Goal: Check status: Check status

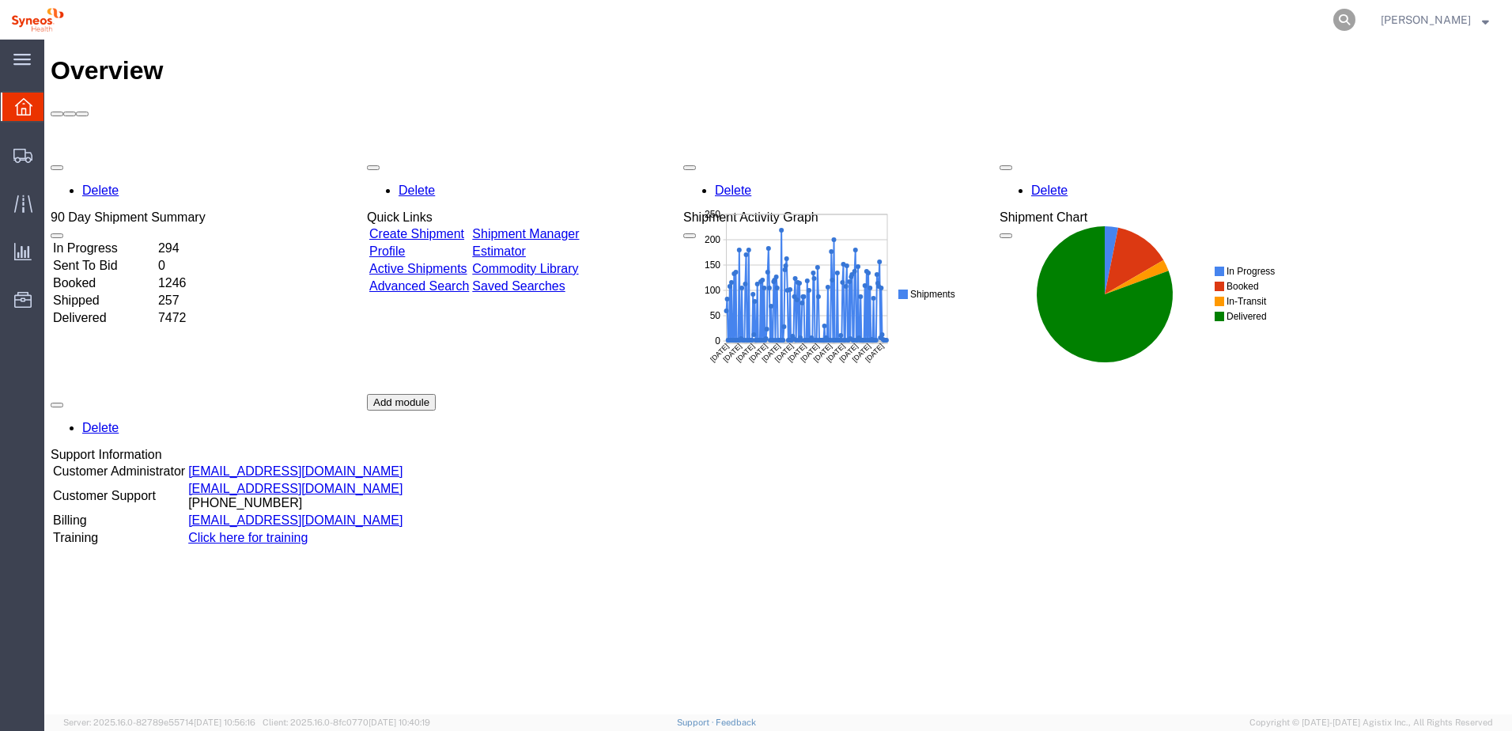
click at [1354, 12] on icon at bounding box center [1344, 20] width 22 height 22
click at [1183, 28] on input "search" at bounding box center [1093, 20] width 481 height 38
paste input "56356834"
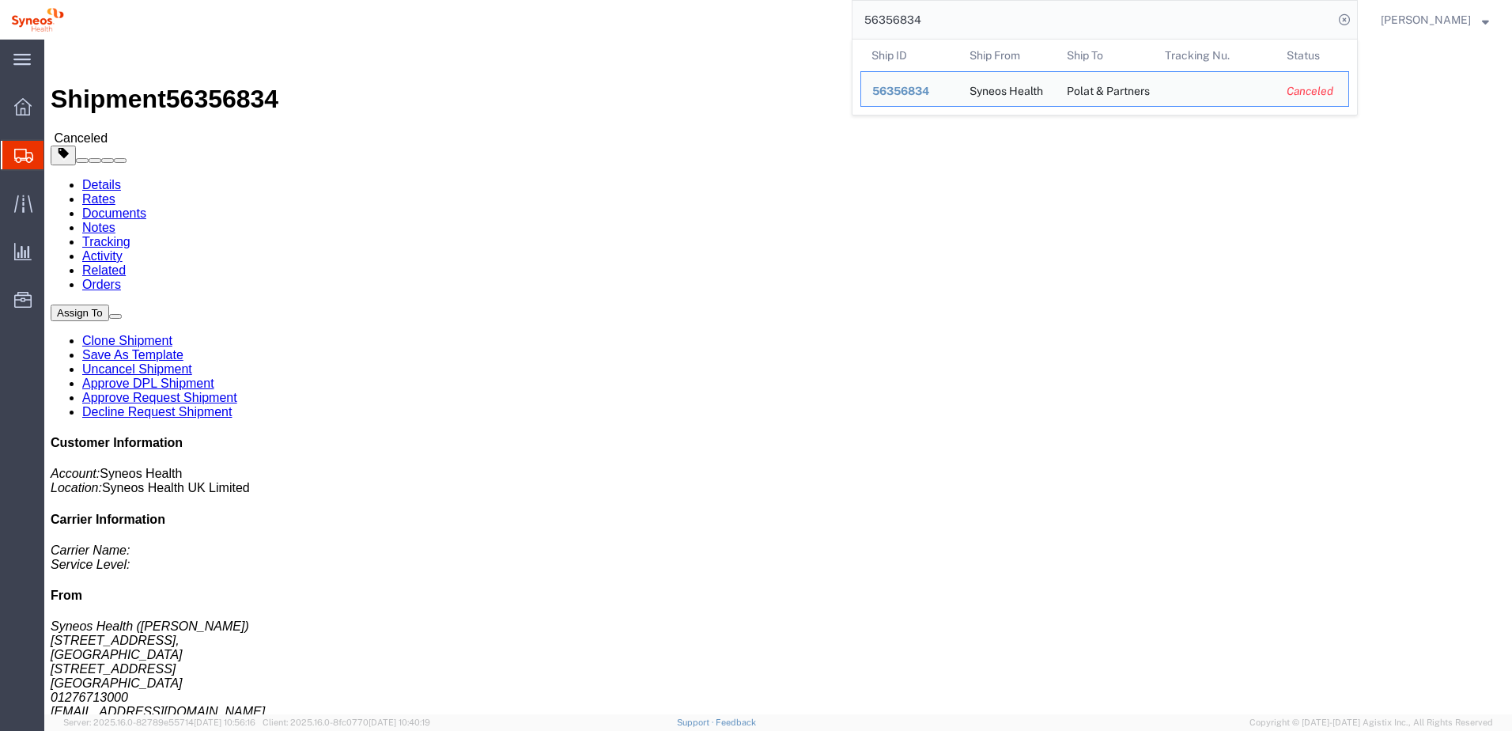
click div "Ship From Syneos Health ([PERSON_NAME]) [STREET_ADDRESS] 01276713000 [EMAIL_ADD…"
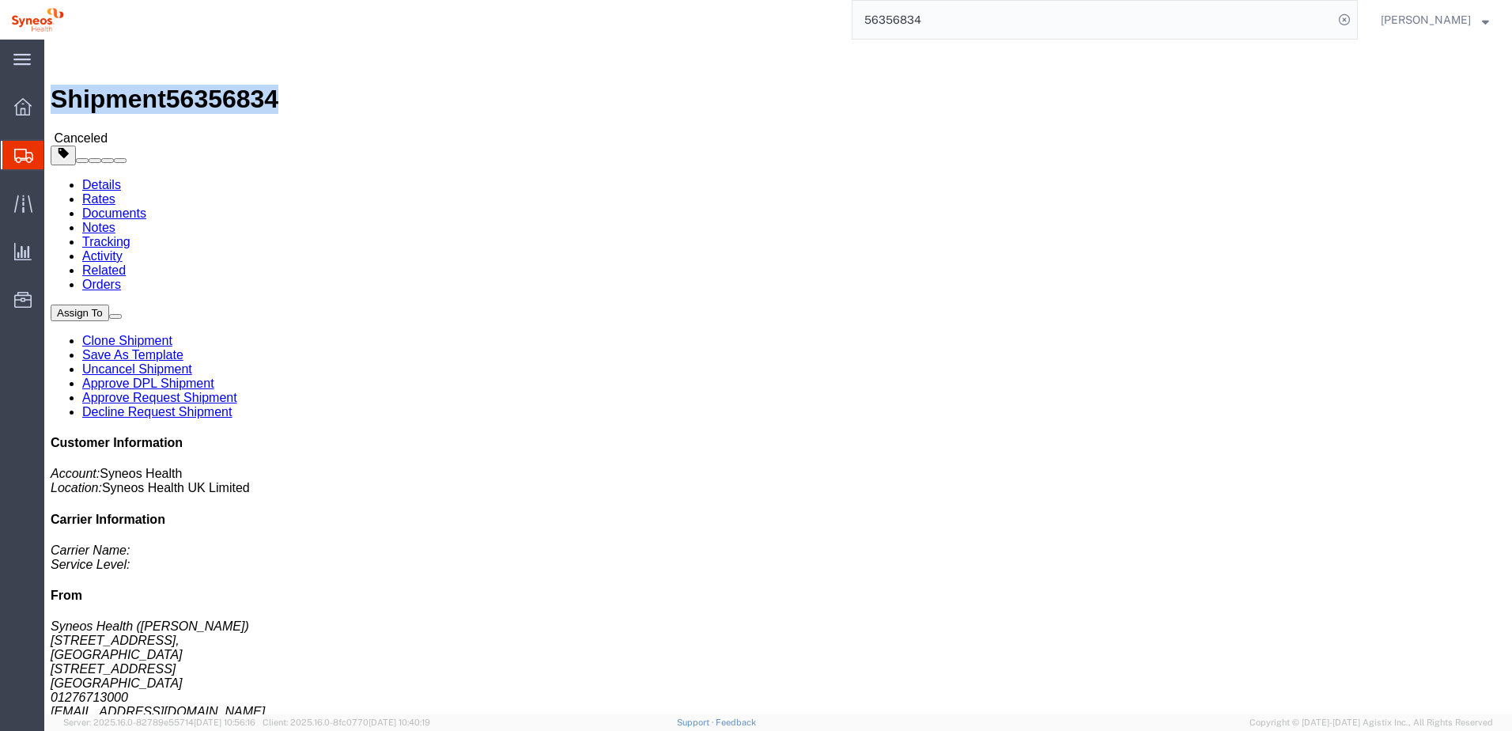
drag, startPoint x: 41, startPoint y: 17, endPoint x: 217, endPoint y: 10, distance: 175.7
click div "Shipment 56356834 Canceled"
copy h1 "Shipment 56356834"
click div "Shipment 56356834 Canceled Details Rates Documents Notes Tracking Activity Rela…"
drag, startPoint x: 302, startPoint y: 183, endPoint x: 340, endPoint y: 209, distance: 46.1
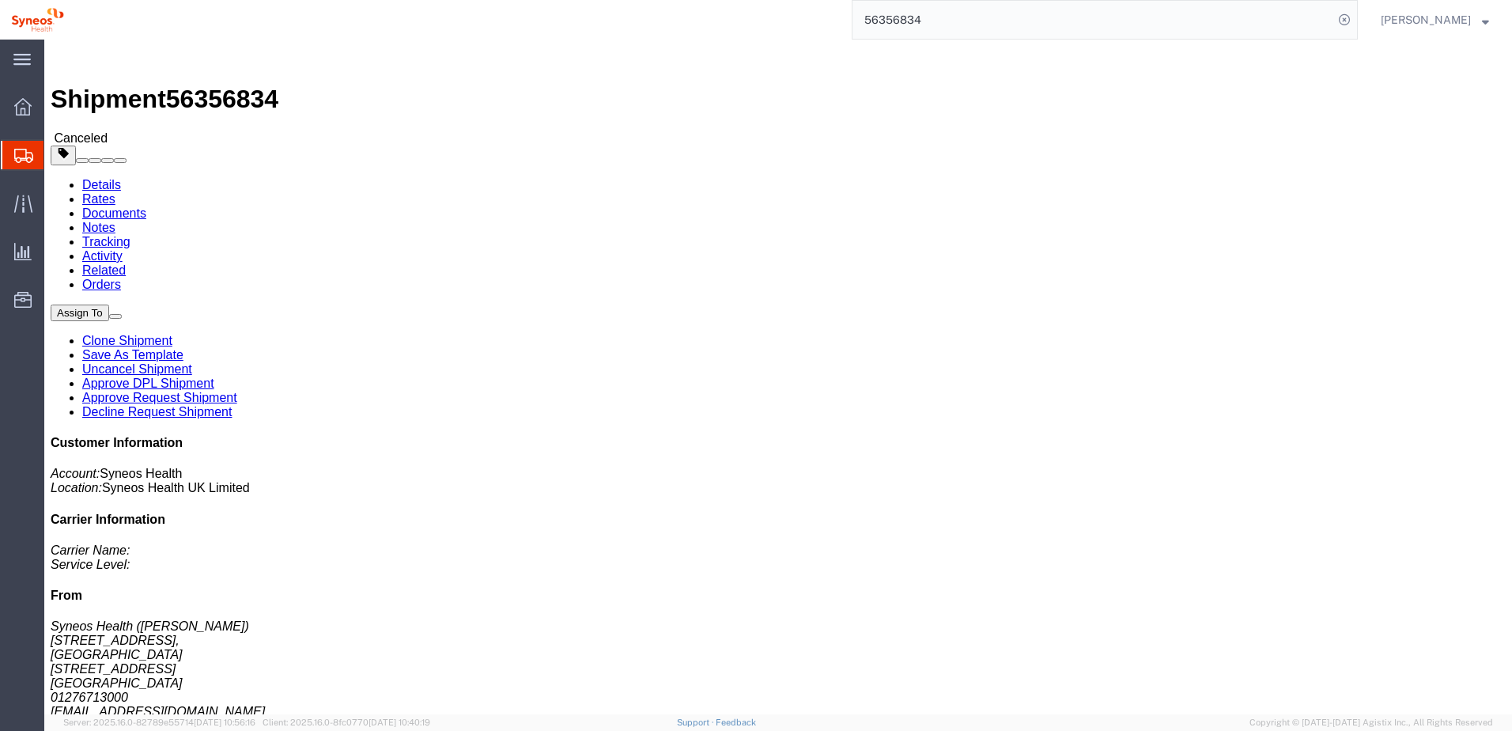
click address "Polat & Partners ([PERSON_NAME]) [PERSON_NAME]. [STREET_ADDRESS][DOMAIN_NAME] K…"
copy address "[PERSON_NAME]. [STREET_ADDRESS][DOMAIN_NAME] K 1 [GEOGRAPHIC_DATA]"
click div "Shipment 56356834 Canceled"
drag, startPoint x: 219, startPoint y: 21, endPoint x: 45, endPoint y: 27, distance: 174.1
click div "Shipment 56356834 Canceled"
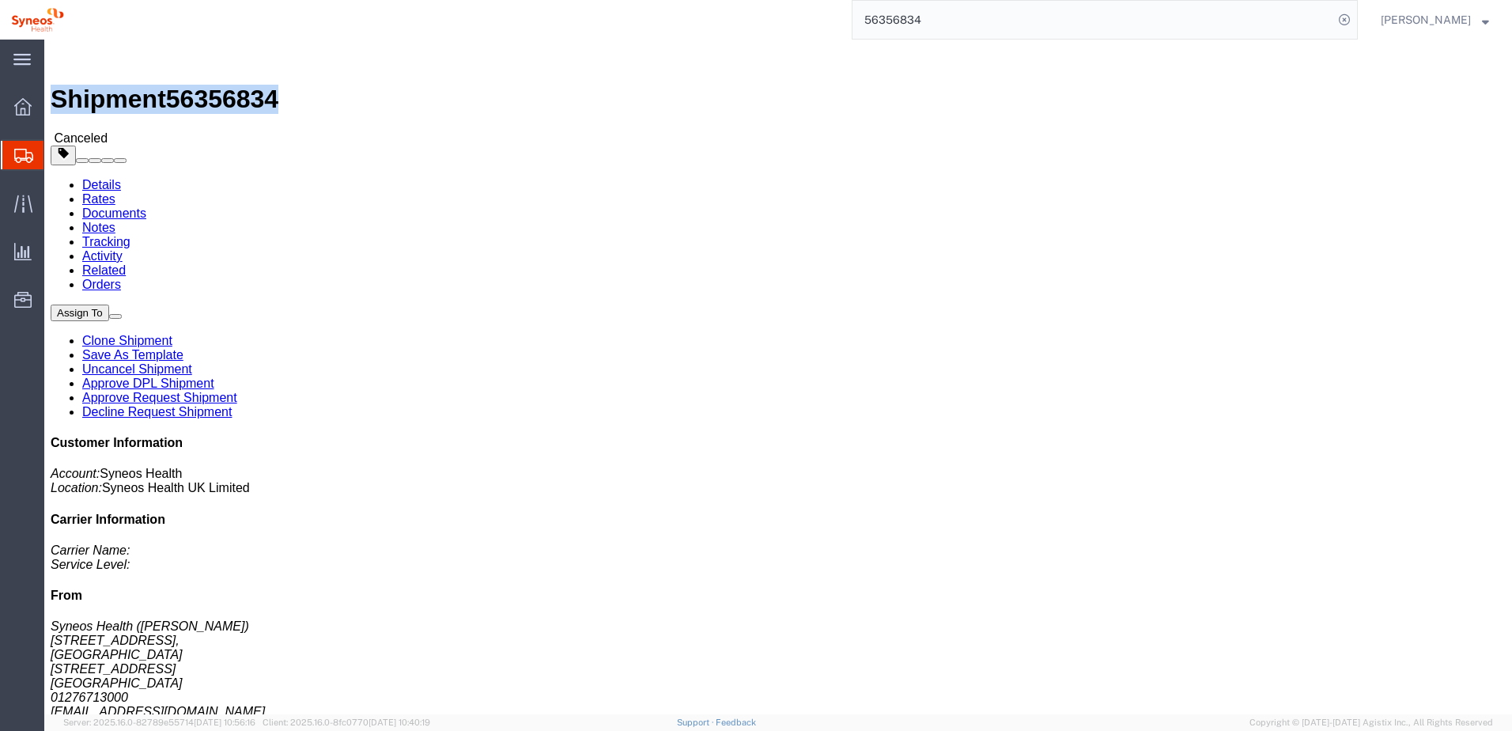
copy h1 "Shipment 56356834"
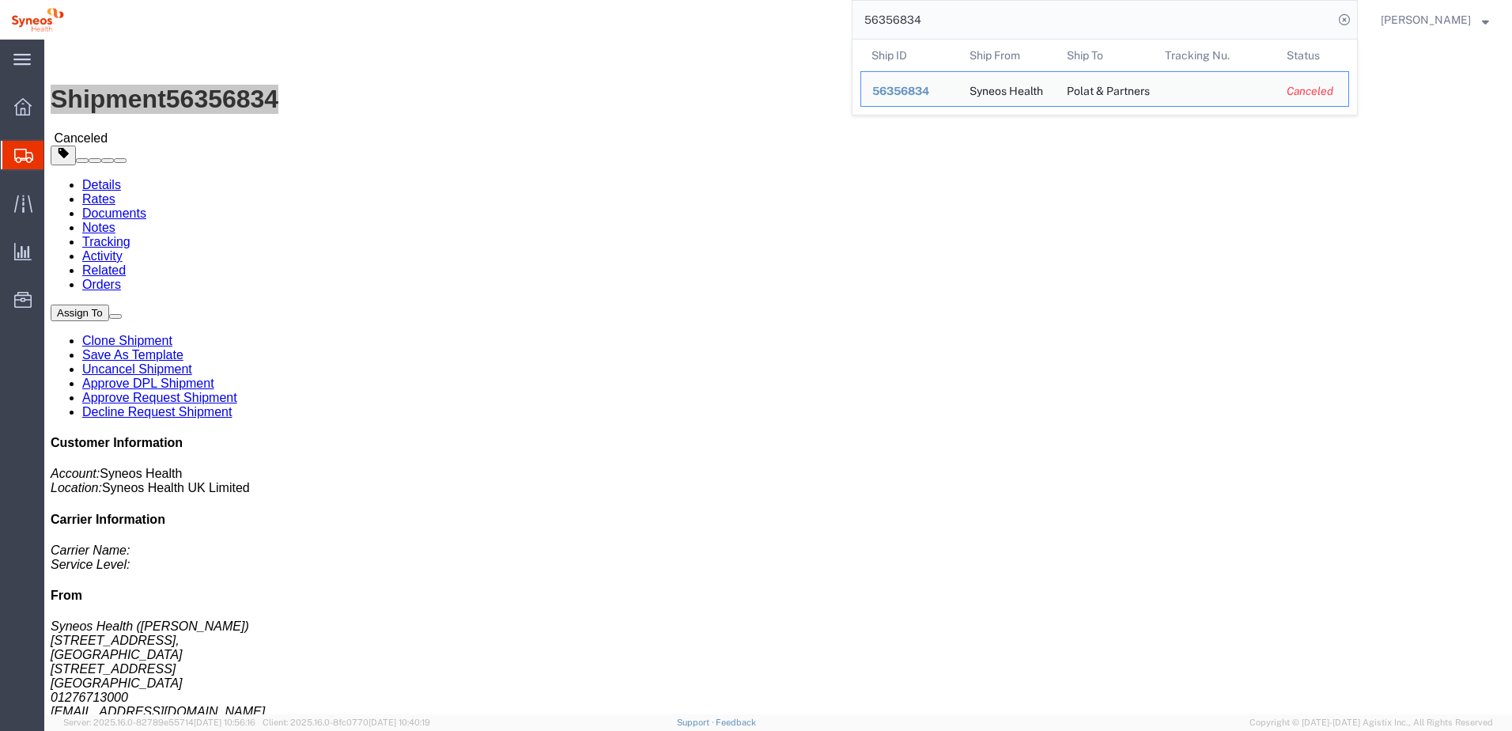
drag, startPoint x: 951, startPoint y: 13, endPoint x: 845, endPoint y: 16, distance: 106.8
click at [845, 14] on div "56356834 Ship ID Ship From Ship To Tracking Nu. Status Ship ID 56356834 Ship Fr…" at bounding box center [716, 20] width 1283 height 40
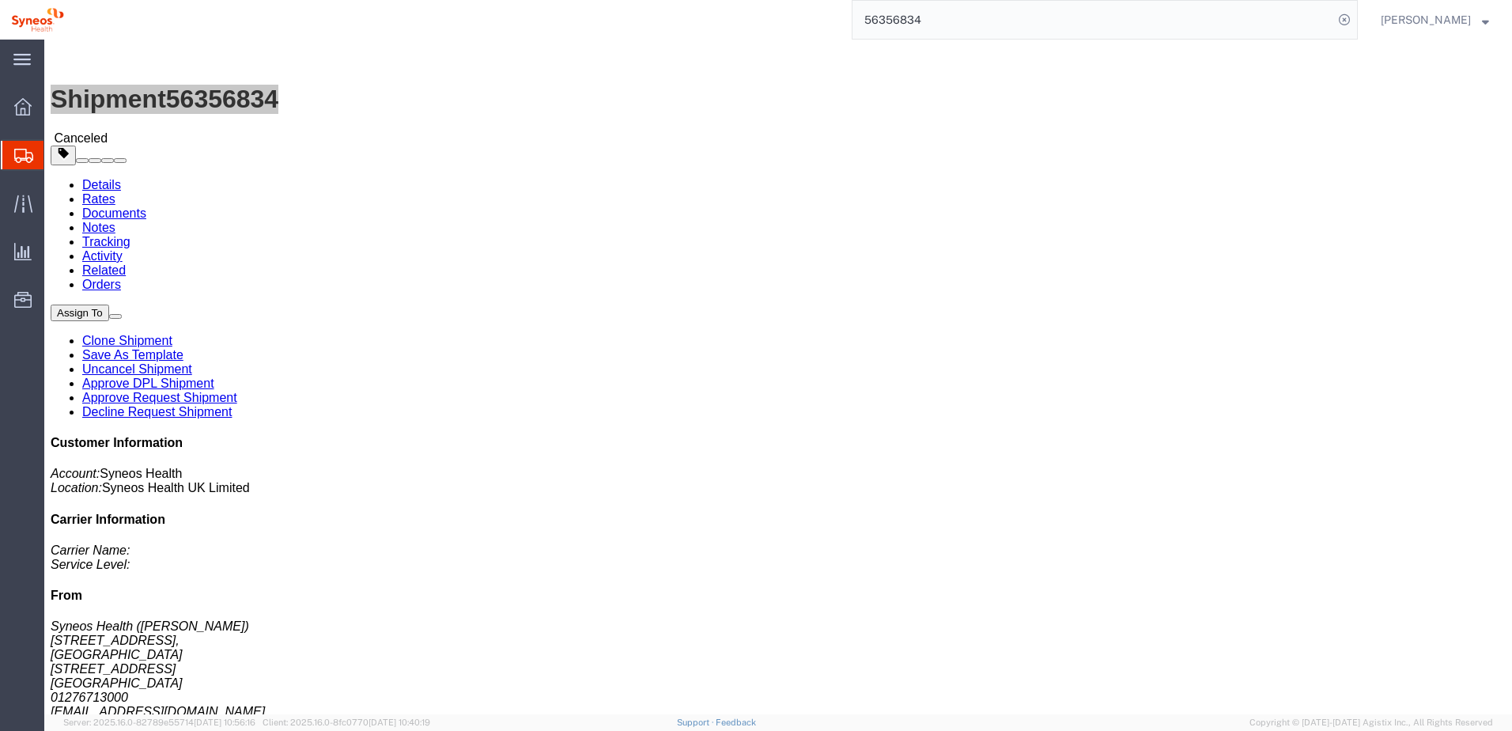
paste input "98503"
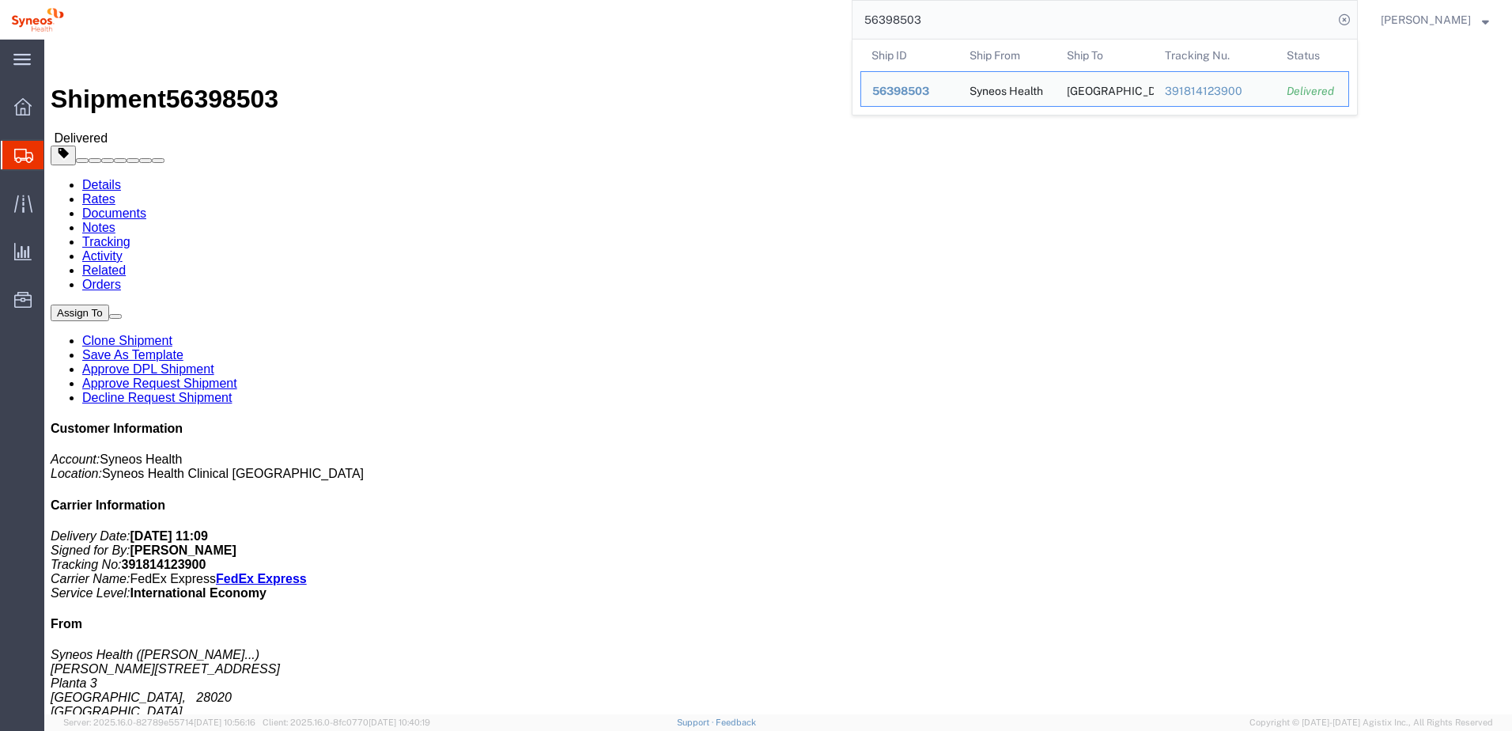
click div "Shipment 56398503 Delivered"
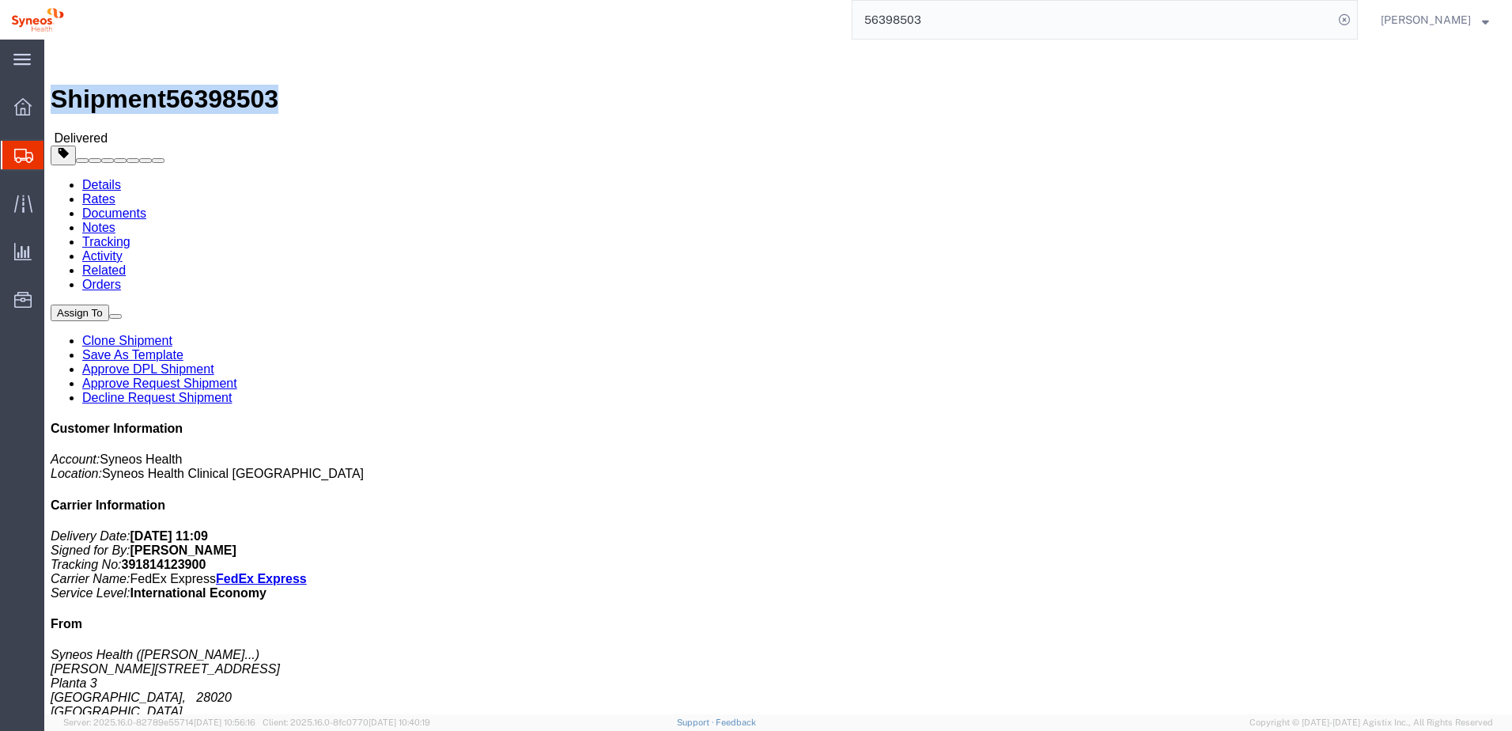
drag, startPoint x: 40, startPoint y: 17, endPoint x: 213, endPoint y: 28, distance: 172.8
click h1 "Shipment 56398503"
copy h1 "Shipment 56398503"
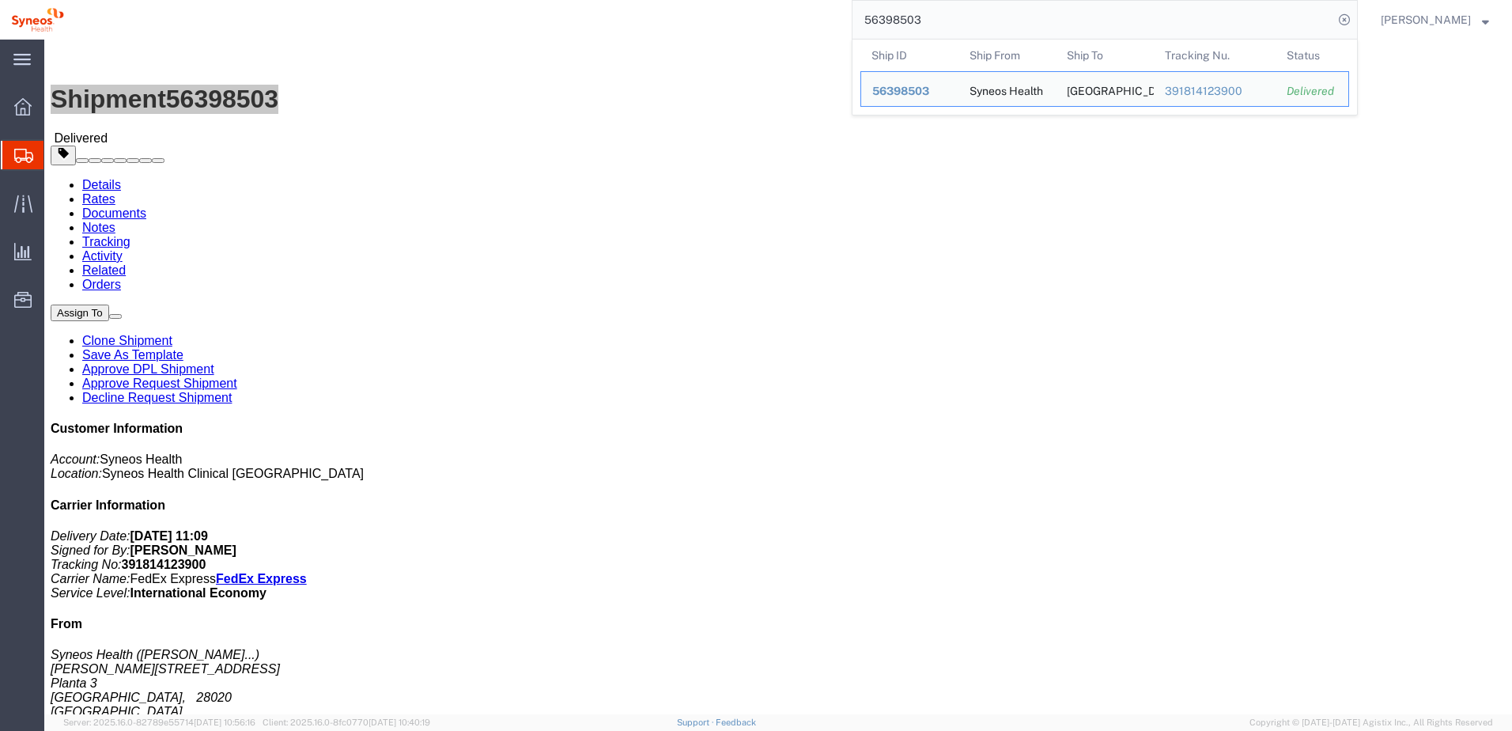
drag, startPoint x: 966, startPoint y: 18, endPoint x: 800, endPoint y: 6, distance: 166.5
click at [800, 6] on div "56398503 Ship ID Ship From Ship To Tracking Nu. Status Ship ID 56398503 Ship Fr…" at bounding box center [716, 20] width 1283 height 40
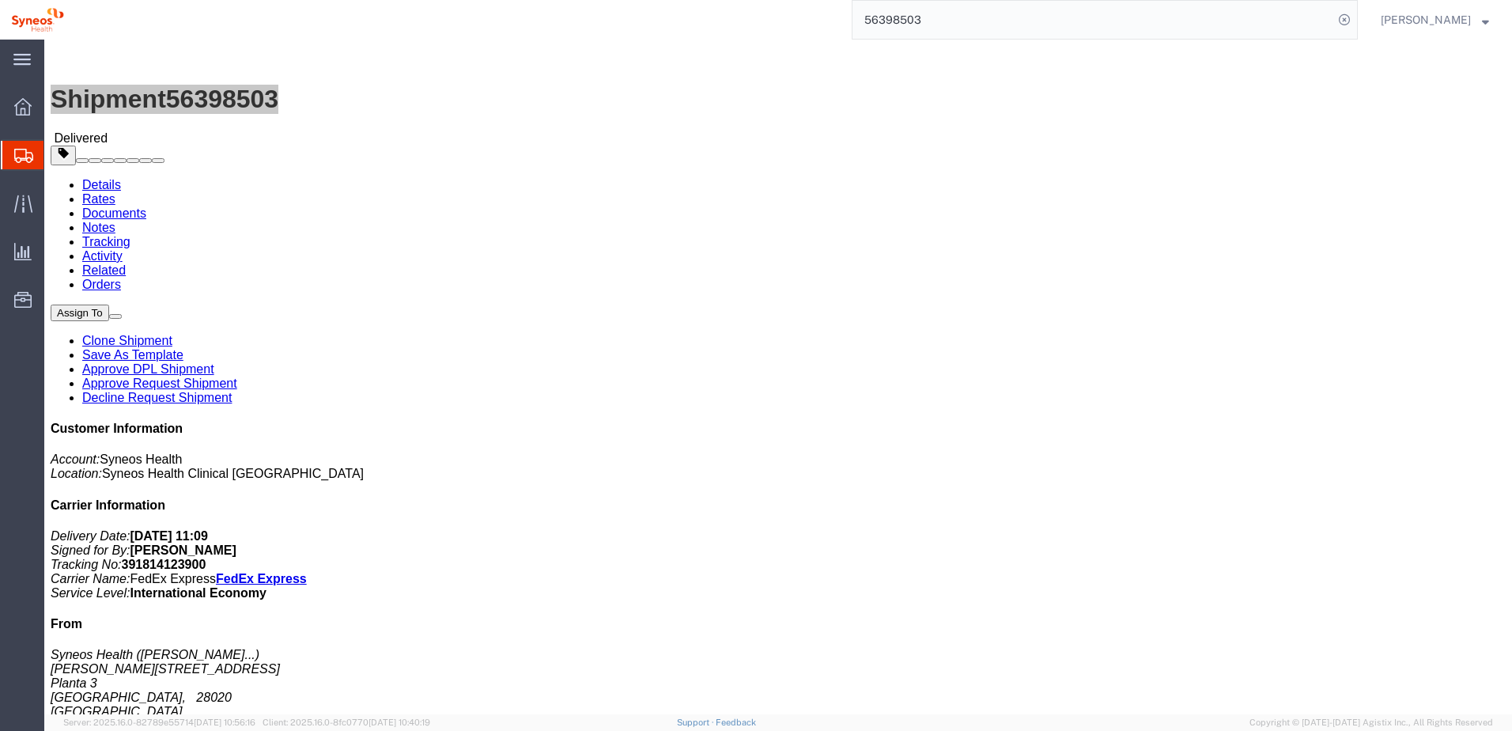
paste input "456"
drag, startPoint x: 950, startPoint y: 18, endPoint x: 834, endPoint y: 21, distance: 116.3
click at [834, 21] on div "56398456" at bounding box center [716, 20] width 1283 height 40
drag, startPoint x: 41, startPoint y: 17, endPoint x: 214, endPoint y: 24, distance: 173.3
click h1 "Shipment 56398456"
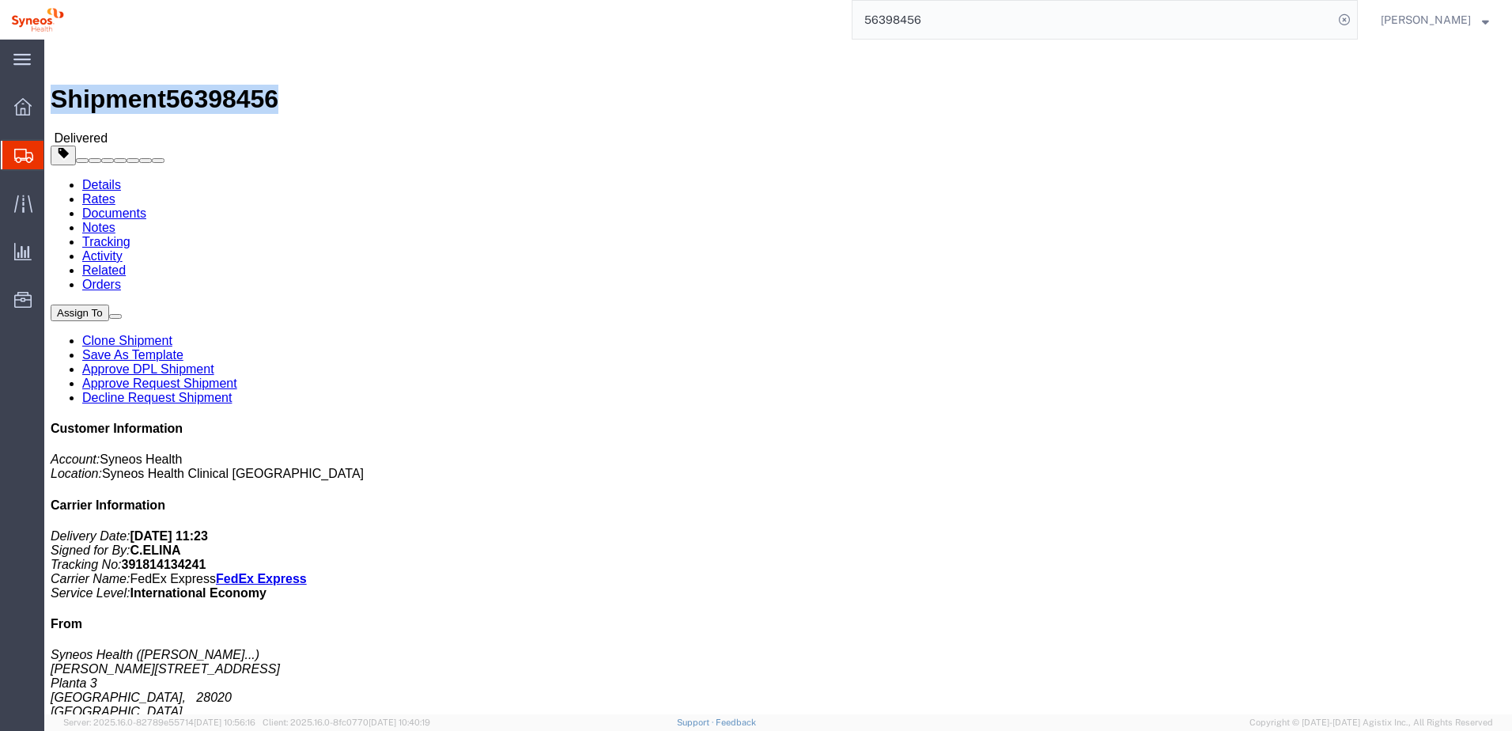
copy h1 "Shipment 56398456"
click div "Shipment 56398456 Delivered"
drag, startPoint x: 214, startPoint y: 20, endPoint x: 33, endPoint y: 19, distance: 181.1
click div "Shipment 56398456 Delivered"
copy h1 "Shipment 56398456"
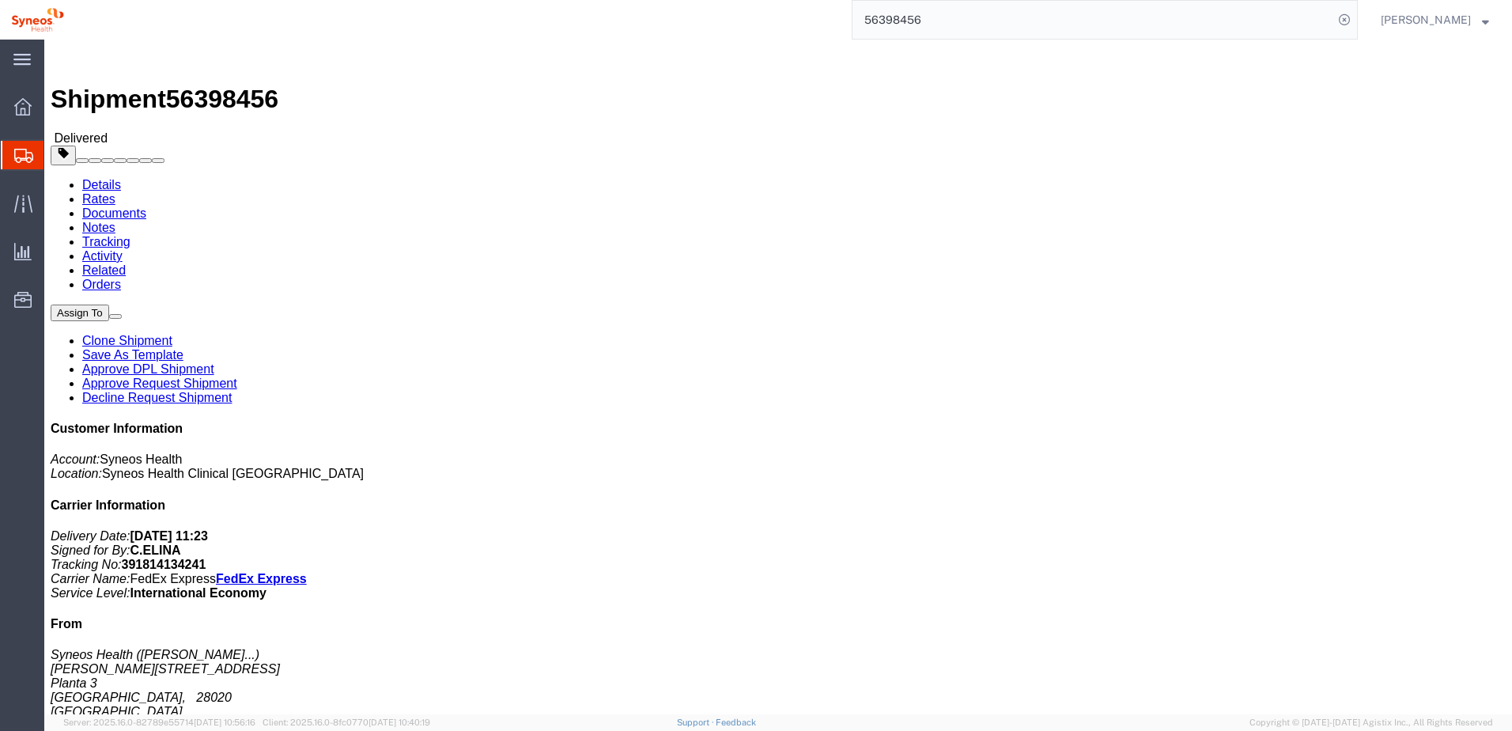
click div "Shipment 56398456 Delivered Details Rates Documents Notes Tracking Activity Rel…"
drag, startPoint x: 215, startPoint y: 17, endPoint x: 35, endPoint y: 20, distance: 180.3
click div "Shipment 56398456 Delivered"
copy h1 "Shipment 56398456"
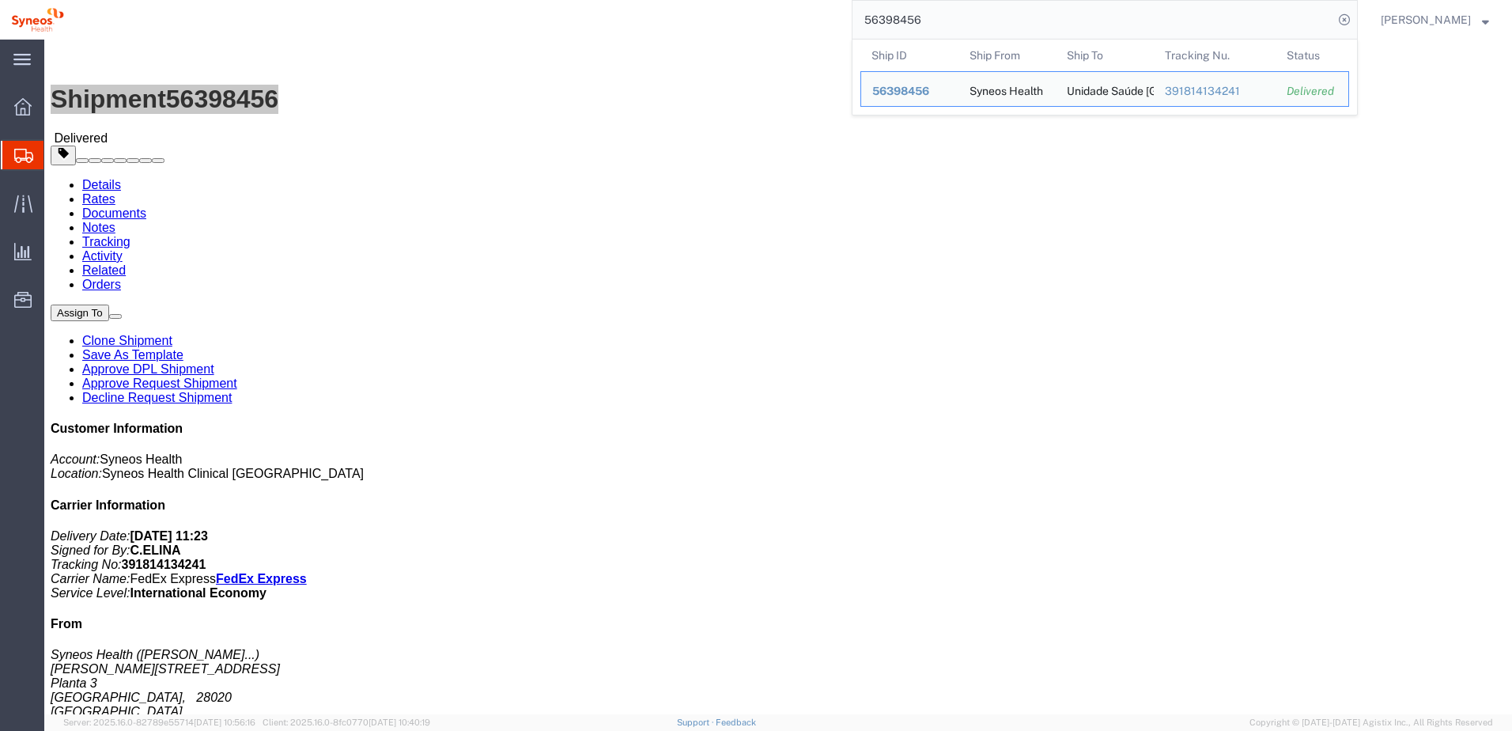
drag, startPoint x: 966, startPoint y: 23, endPoint x: 781, endPoint y: -9, distance: 187.0
click at [781, 0] on html "main_menu Created with Sketch. Collapse Menu Overview Shipments Shipment Manage…" at bounding box center [756, 365] width 1512 height 731
paste input "365"
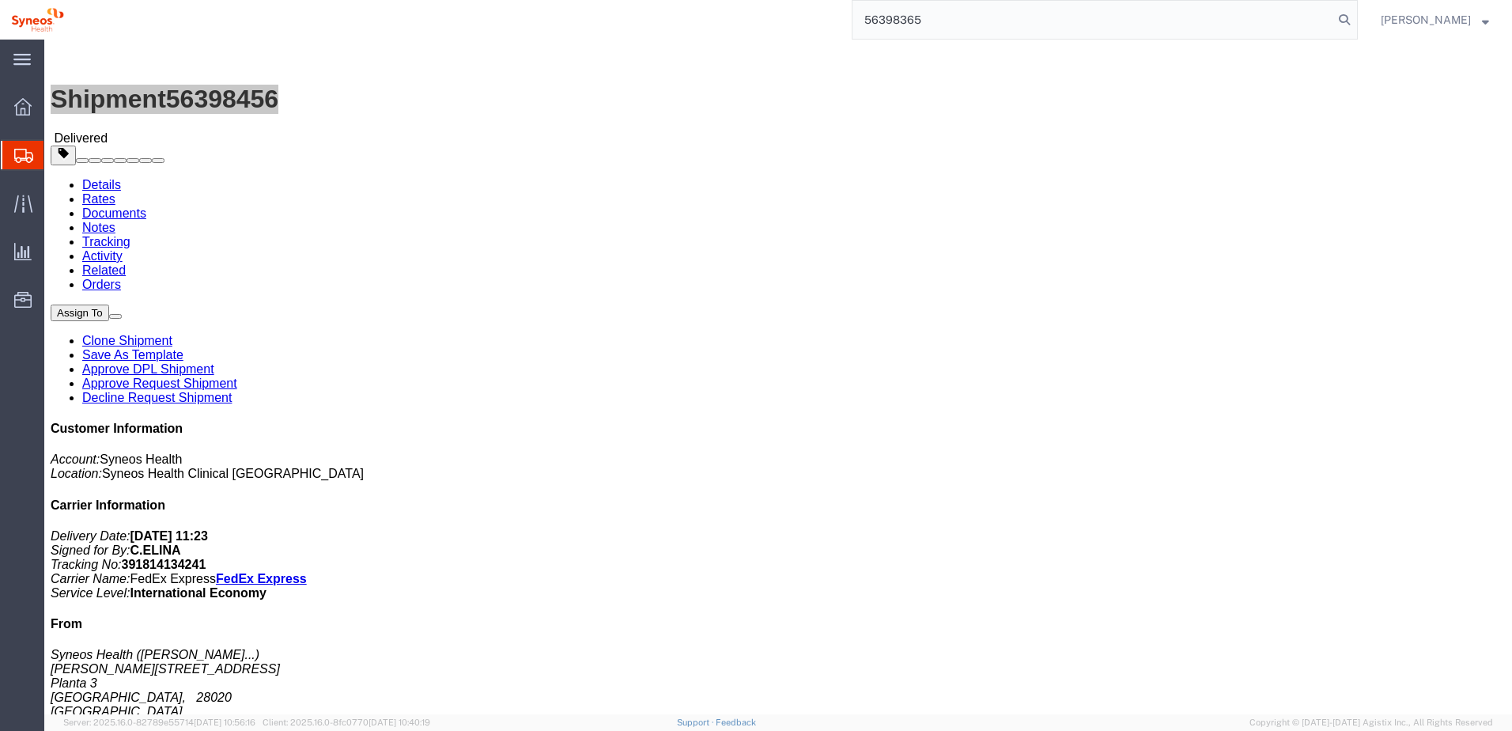
type input "56398365"
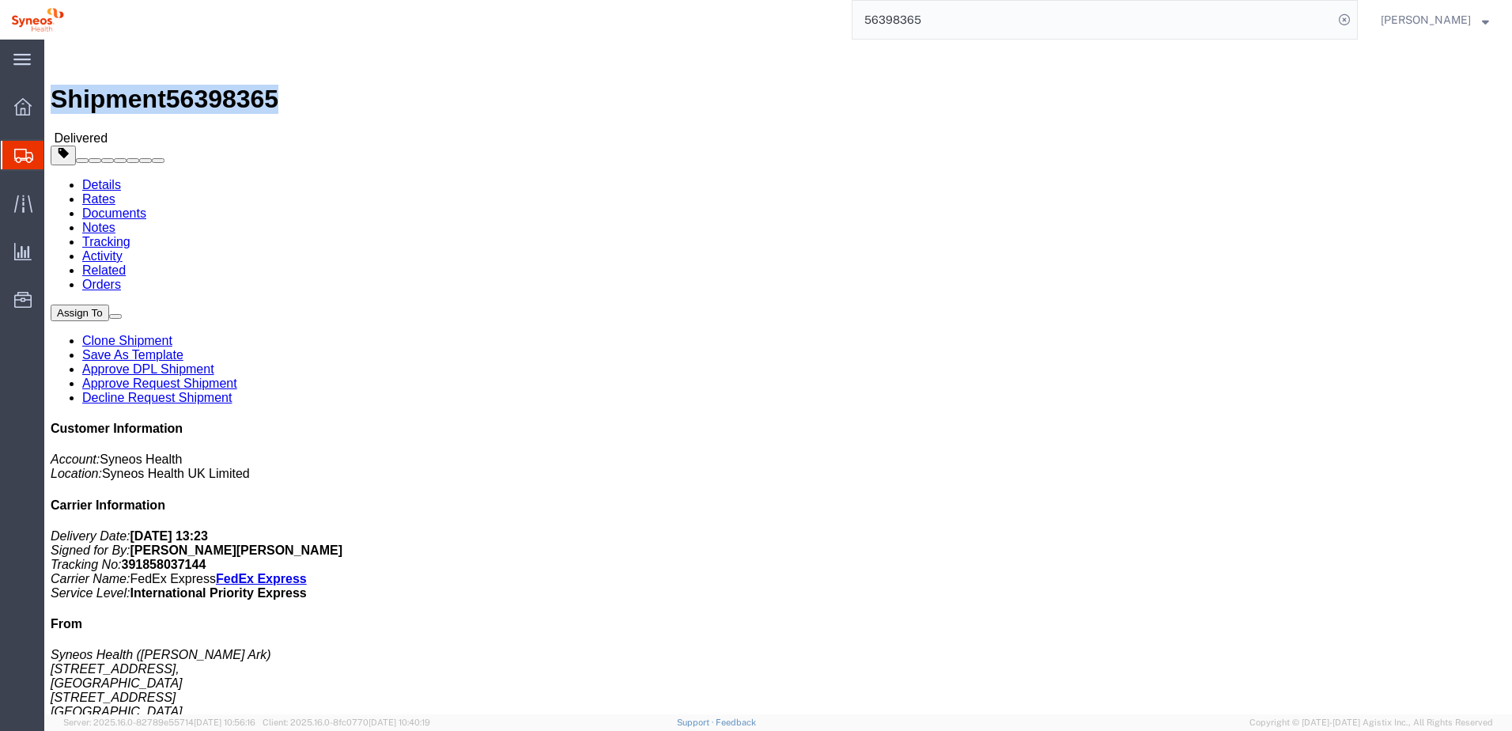
drag, startPoint x: 40, startPoint y: 18, endPoint x: 214, endPoint y: 21, distance: 174.8
click div "Shipment 56398365 Delivered"
copy h1 "Shipment 56398365"
click div "Shipment 56398365 Delivered"
drag, startPoint x: 215, startPoint y: 21, endPoint x: 43, endPoint y: 14, distance: 171.7
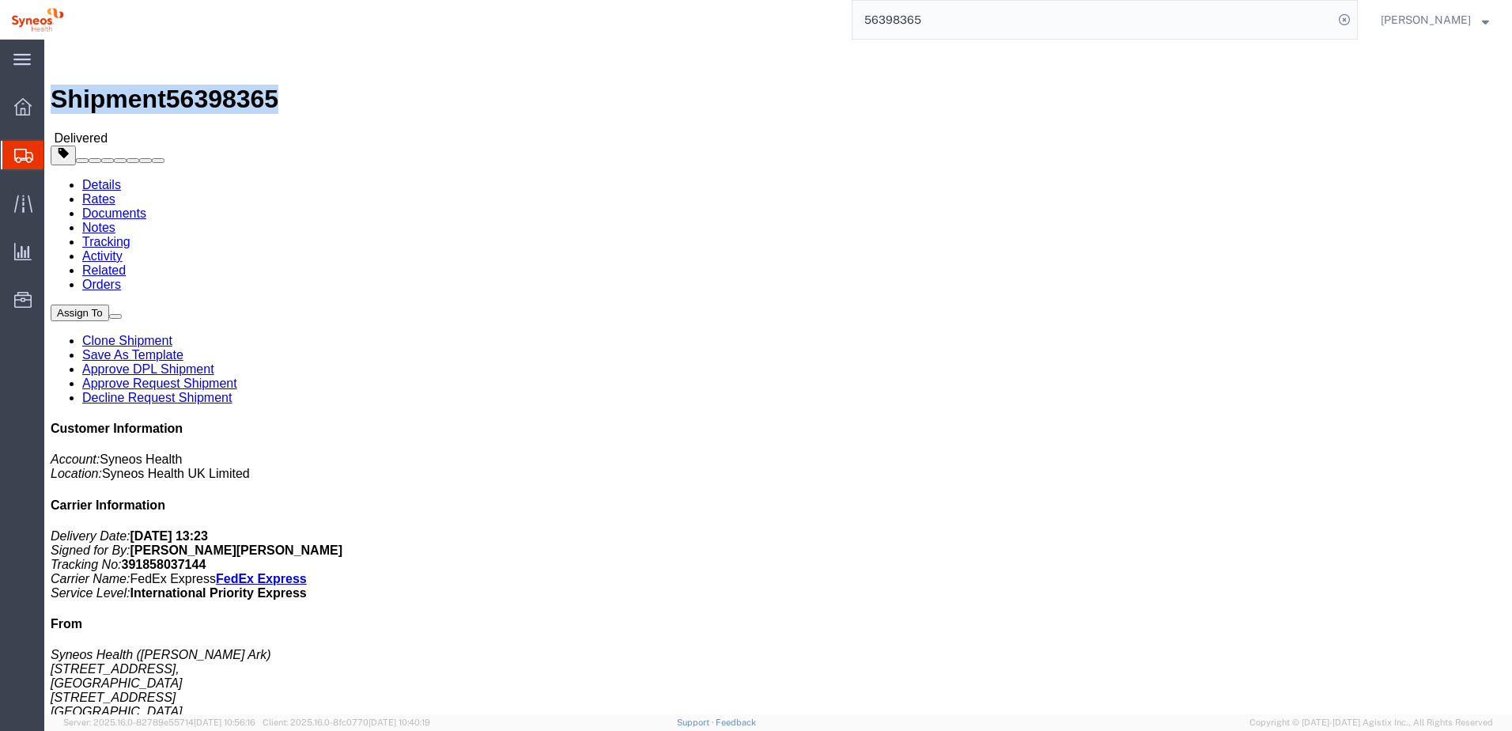
click div "Shipment 56398365 Delivered"
copy h1 "Shipment 56398365"
click h1 "Shipment 56398365"
drag, startPoint x: 214, startPoint y: 18, endPoint x: 39, endPoint y: 21, distance: 175.6
click div "Shipment 56398365 Delivered"
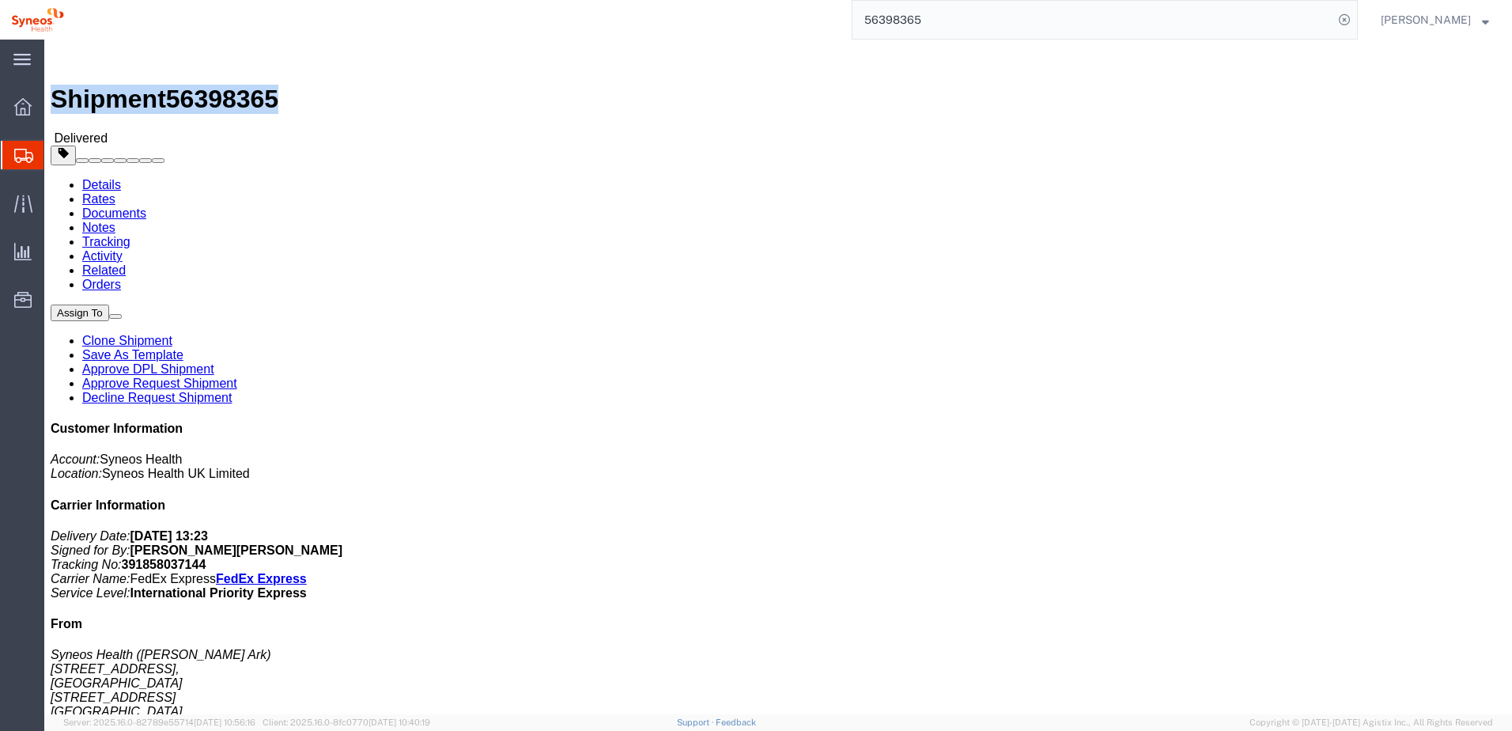
copy h1 "Shipment 56398365"
click div "Shipment Detail Ship From Syneos Health ([PERSON_NAME] Ark) [STREET_ADDRESS] 01…"
